Goal: Browse casually: Explore the website without a specific task or goal

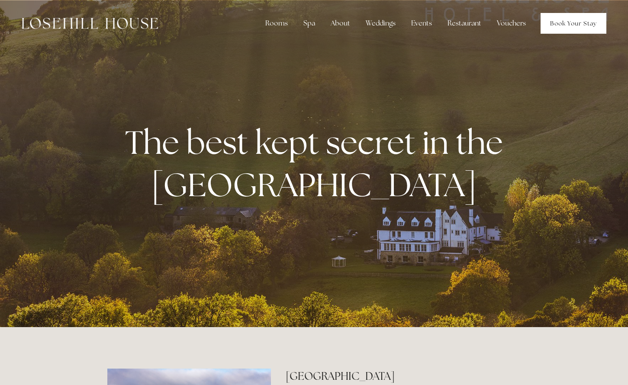
click at [564, 20] on link "Book Your Stay" at bounding box center [573, 23] width 66 height 21
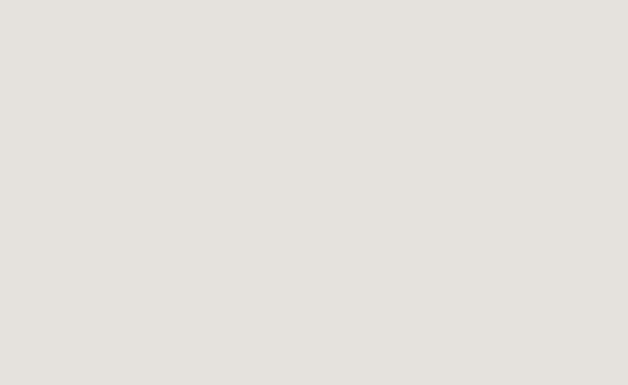
scroll to position [471, 0]
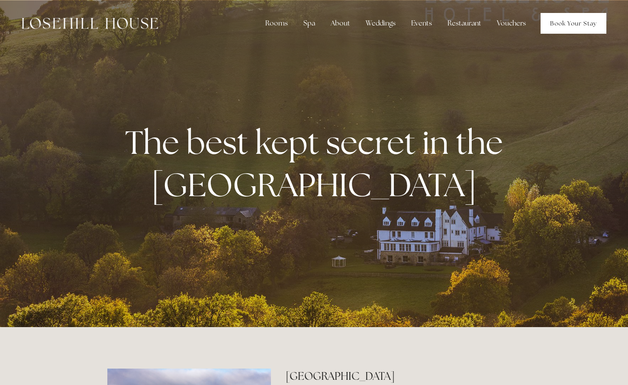
click at [577, 22] on link "Book Your Stay" at bounding box center [573, 23] width 66 height 21
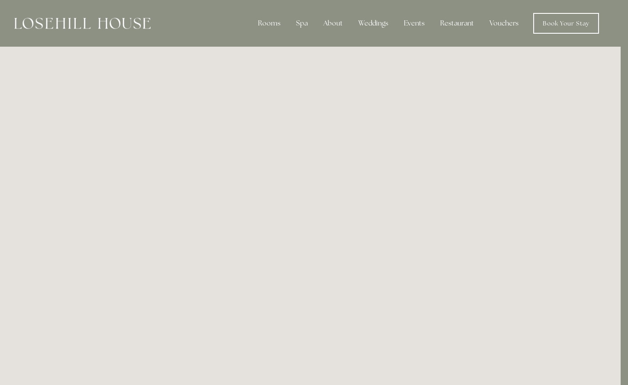
scroll to position [0, 7]
click at [130, 22] on img at bounding box center [82, 23] width 136 height 11
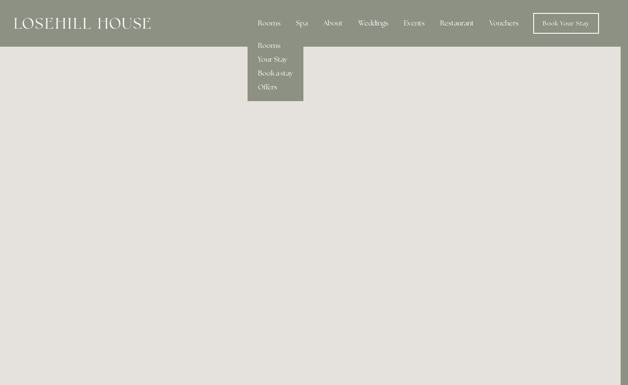
click at [273, 60] on link "Your Stay" at bounding box center [275, 60] width 56 height 14
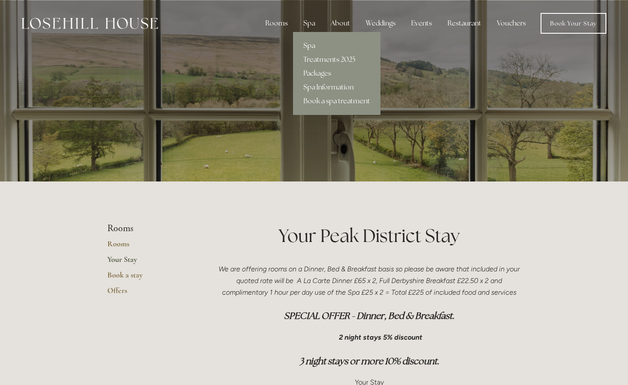
click at [308, 45] on link "Spa" at bounding box center [336, 46] width 87 height 14
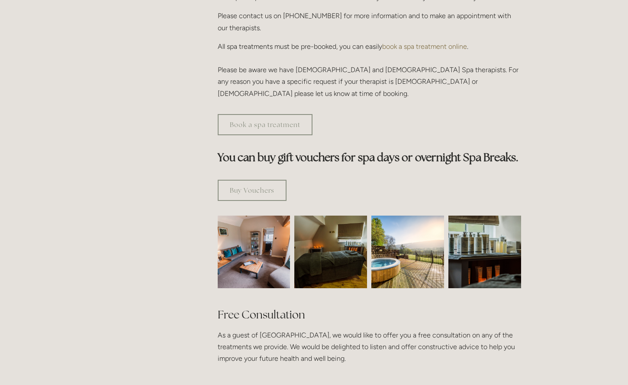
scroll to position [407, 0]
click at [402, 225] on img at bounding box center [407, 251] width 73 height 73
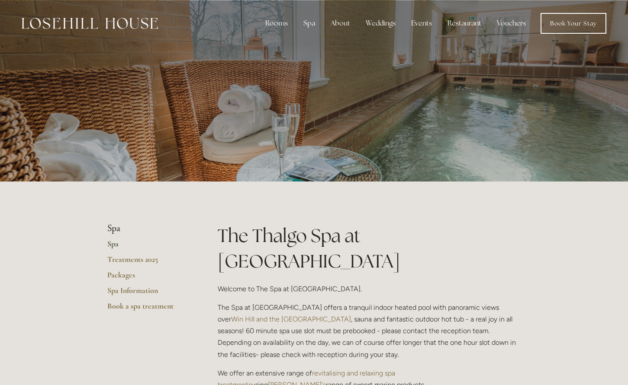
scroll to position [0, 0]
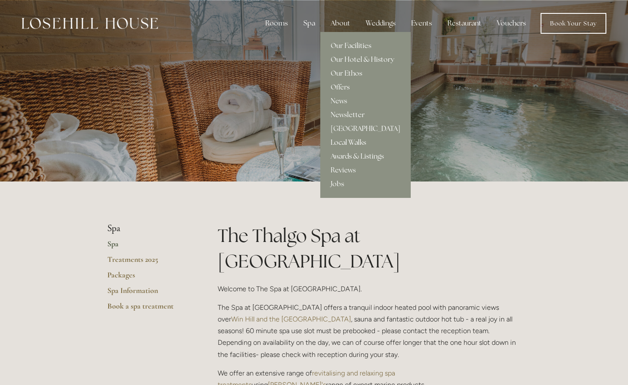
click at [353, 143] on link "Local Walks" at bounding box center [365, 143] width 90 height 14
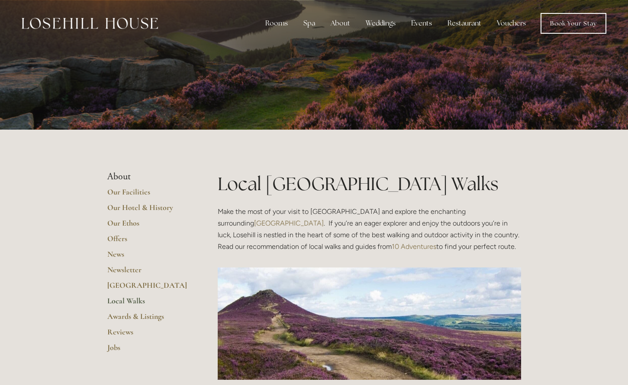
click at [143, 19] on img at bounding box center [90, 23] width 136 height 11
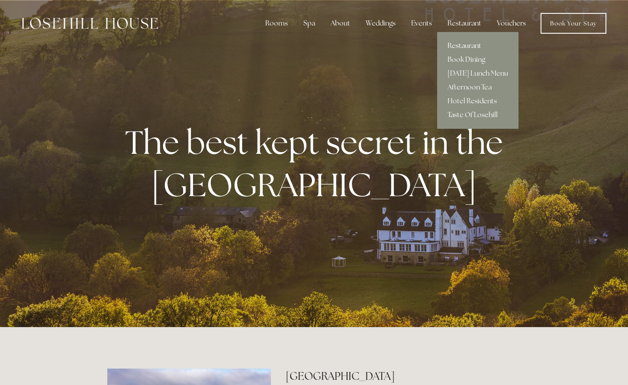
click at [461, 43] on link "Restaurant" at bounding box center [477, 46] width 81 height 14
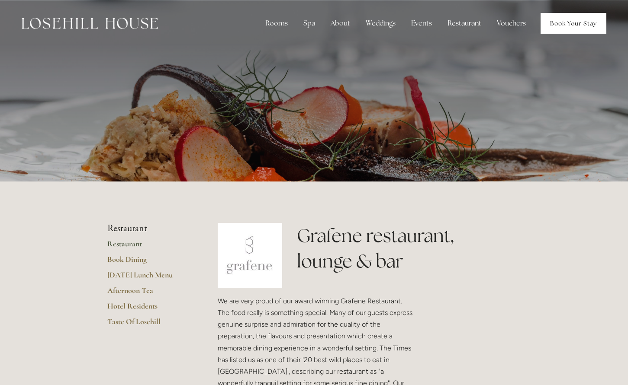
click at [568, 24] on link "Book Your Stay" at bounding box center [573, 23] width 66 height 21
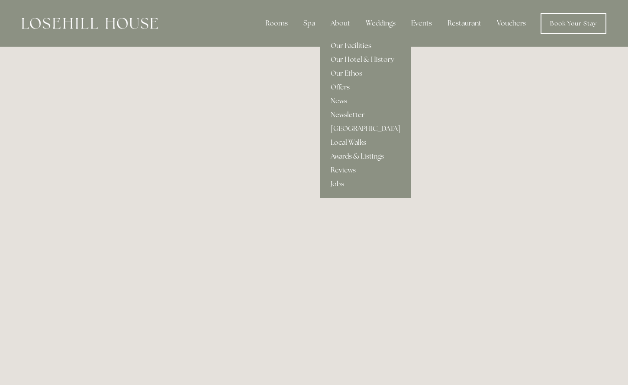
click at [349, 44] on link "Our Facilities" at bounding box center [365, 46] width 90 height 14
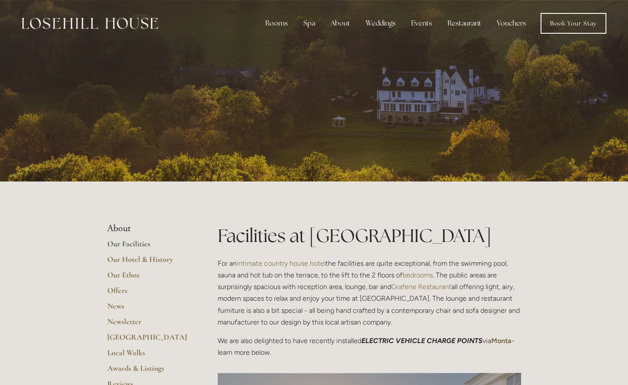
click at [127, 29] on div at bounding box center [90, 23] width 136 height 21
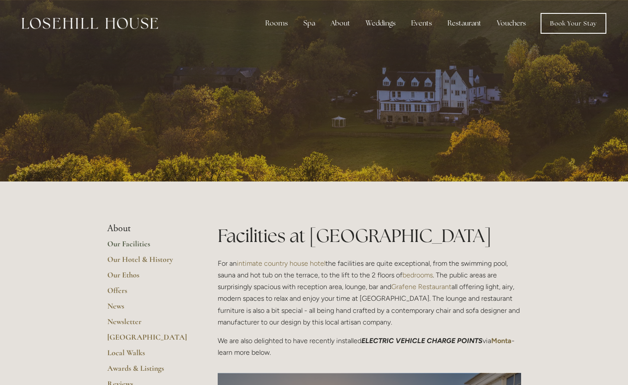
click at [129, 22] on img at bounding box center [90, 23] width 136 height 11
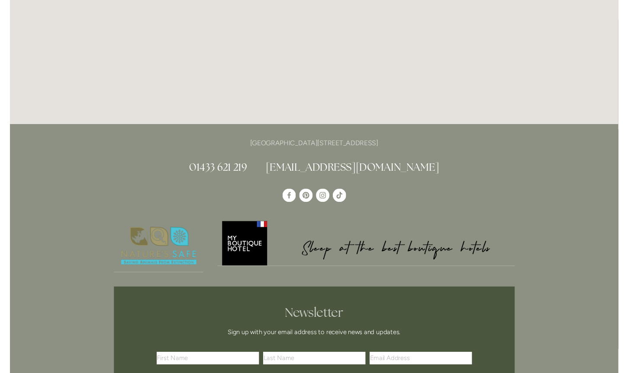
scroll to position [2323, 0]
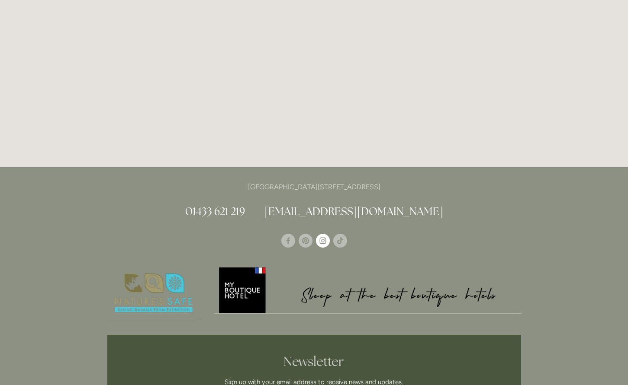
click at [321, 237] on use "Instagram" at bounding box center [322, 240] width 6 height 6
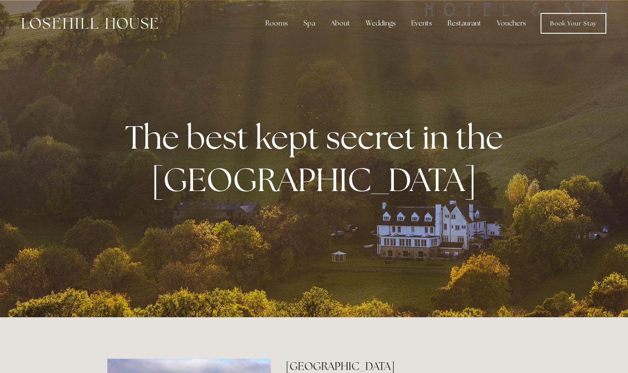
scroll to position [0, 0]
click at [559, 28] on link "Book Your Stay" at bounding box center [573, 23] width 66 height 21
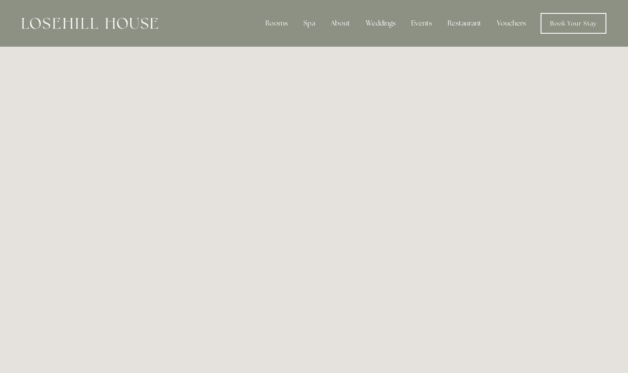
click at [136, 26] on img at bounding box center [90, 23] width 136 height 11
